Goal: Transaction & Acquisition: Purchase product/service

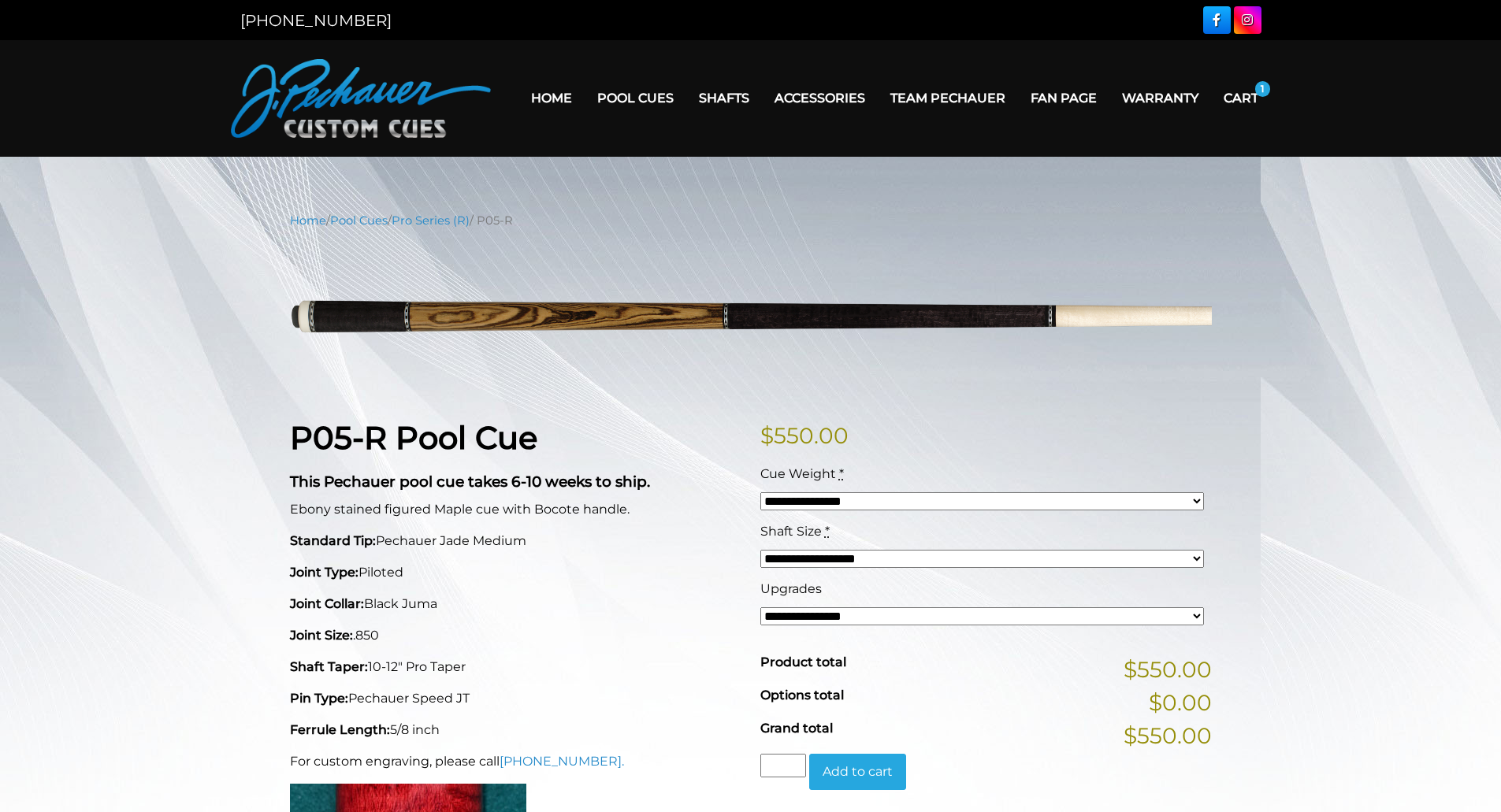
click at [1254, 95] on link "Cart" at bounding box center [1242, 98] width 60 height 41
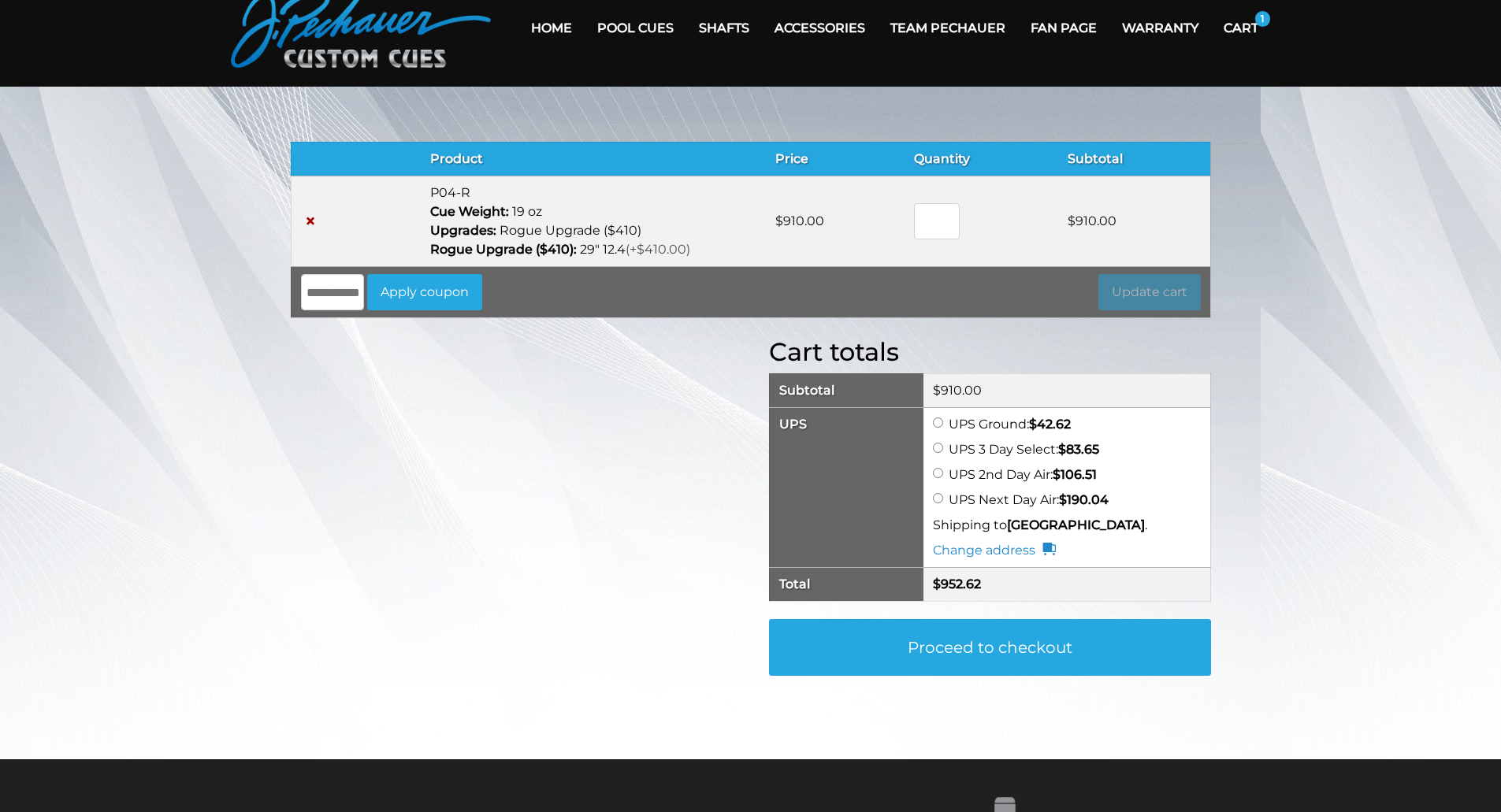
scroll to position [82, 0]
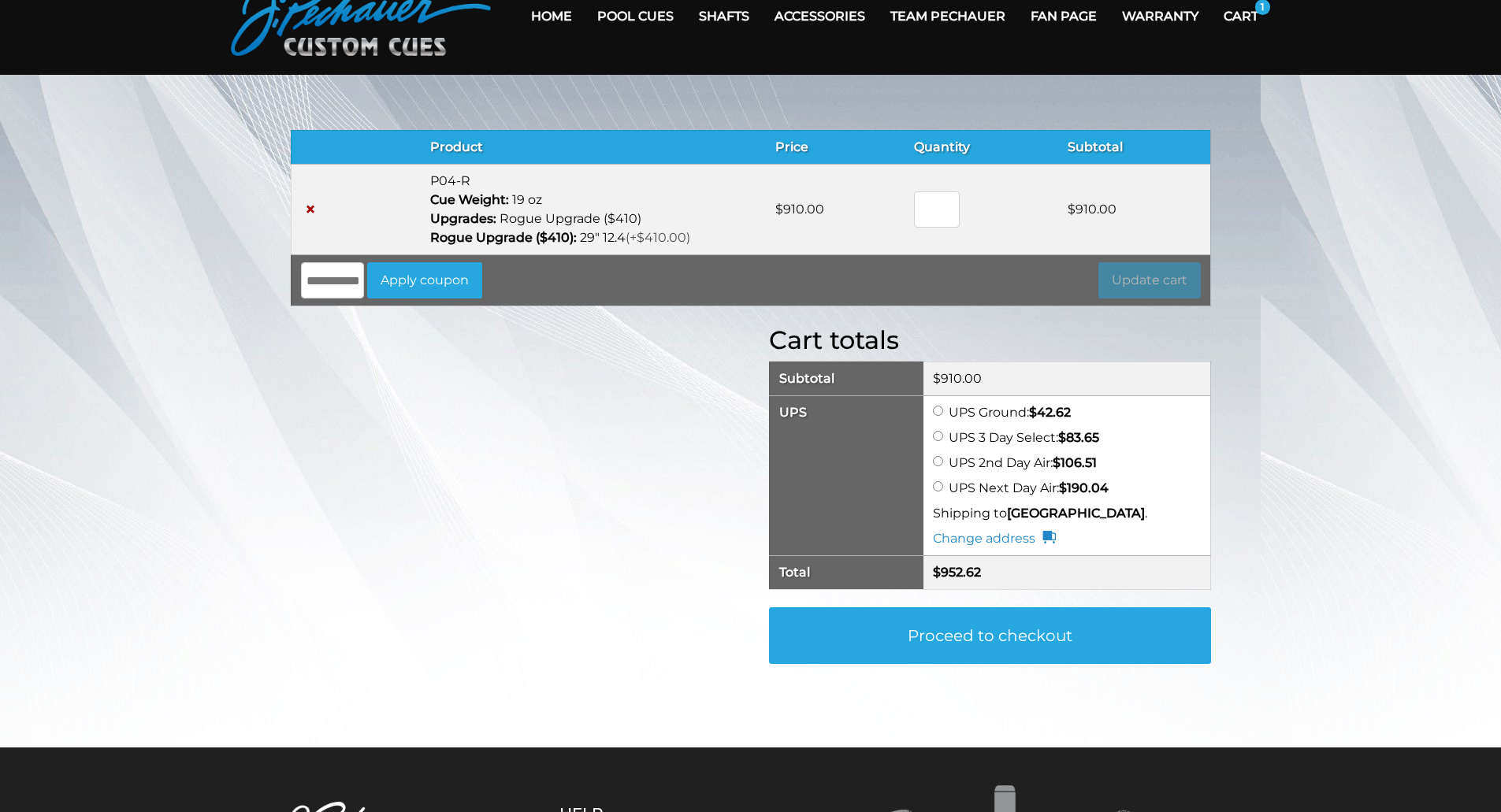
click at [1008, 641] on link "Proceed to checkout" at bounding box center [989, 636] width 442 height 56
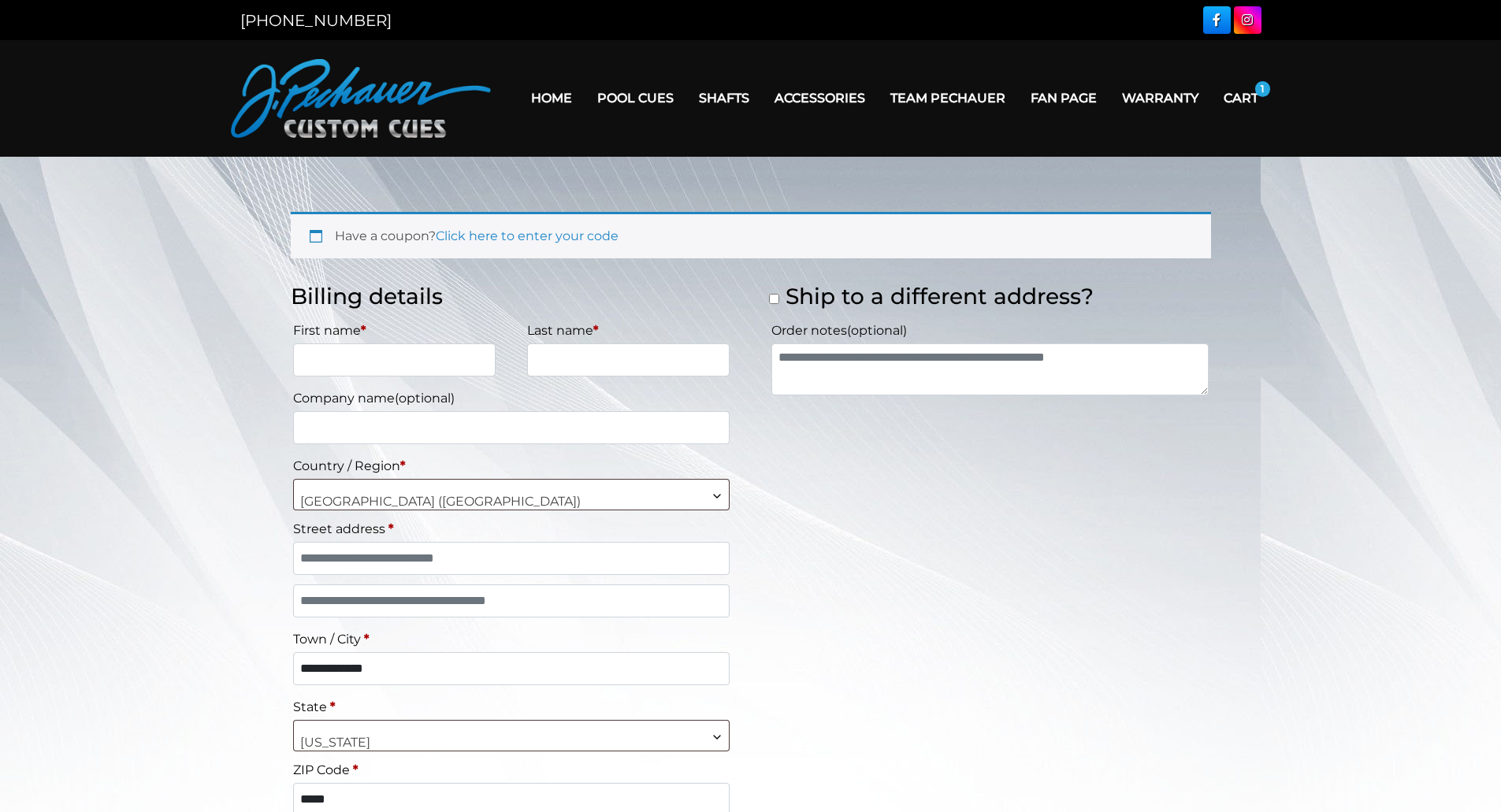
select select "**"
